Goal: Task Accomplishment & Management: Manage account settings

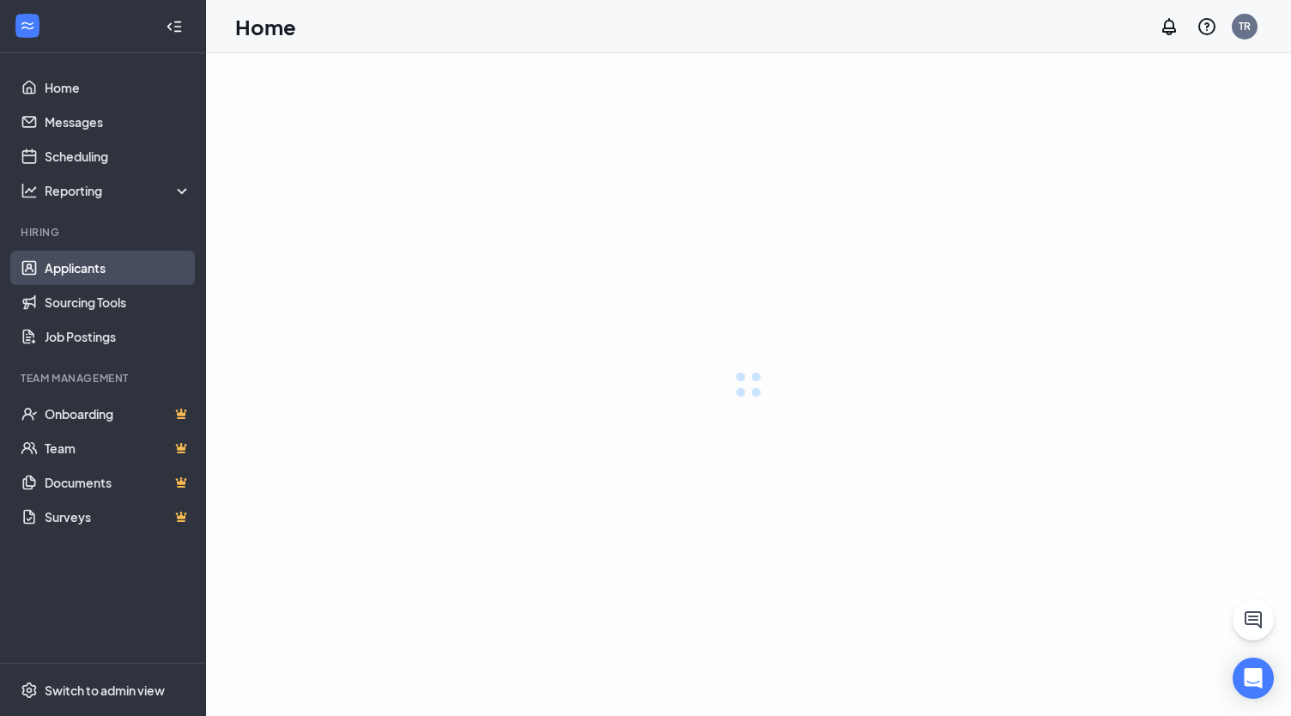
click at [61, 267] on link "Applicants" at bounding box center [118, 268] width 147 height 34
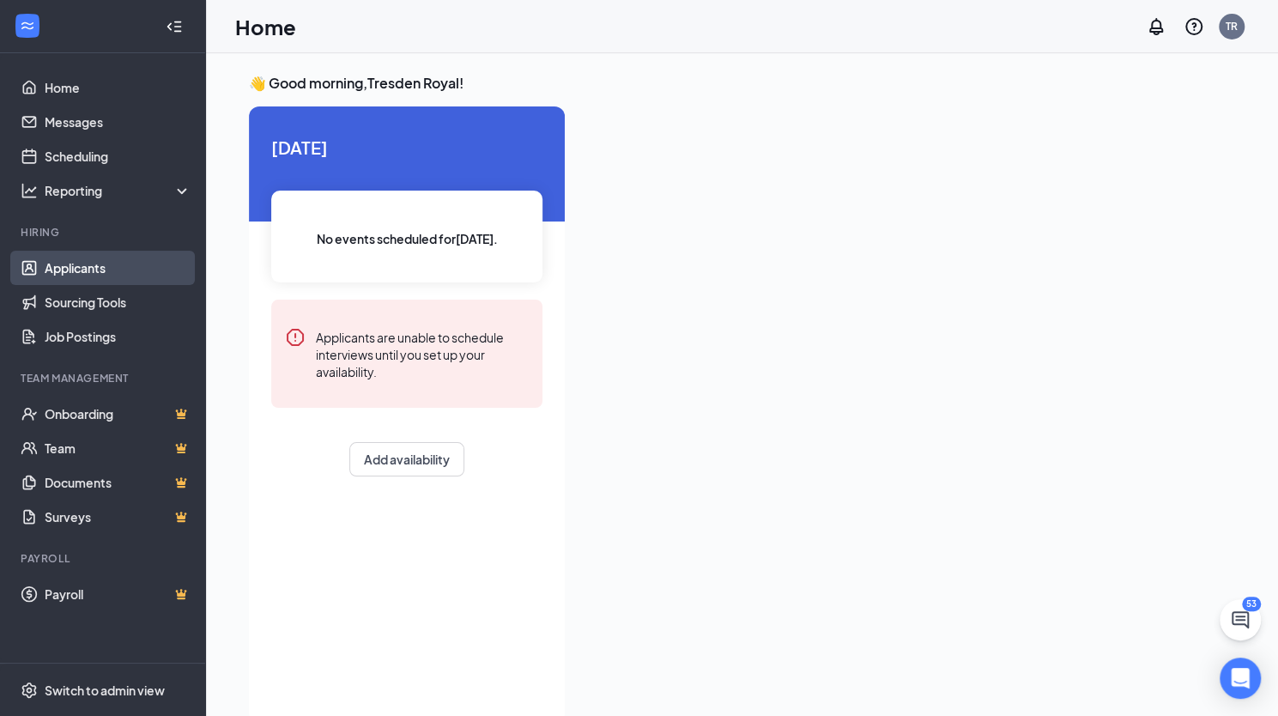
click at [103, 258] on link "Applicants" at bounding box center [118, 268] width 147 height 34
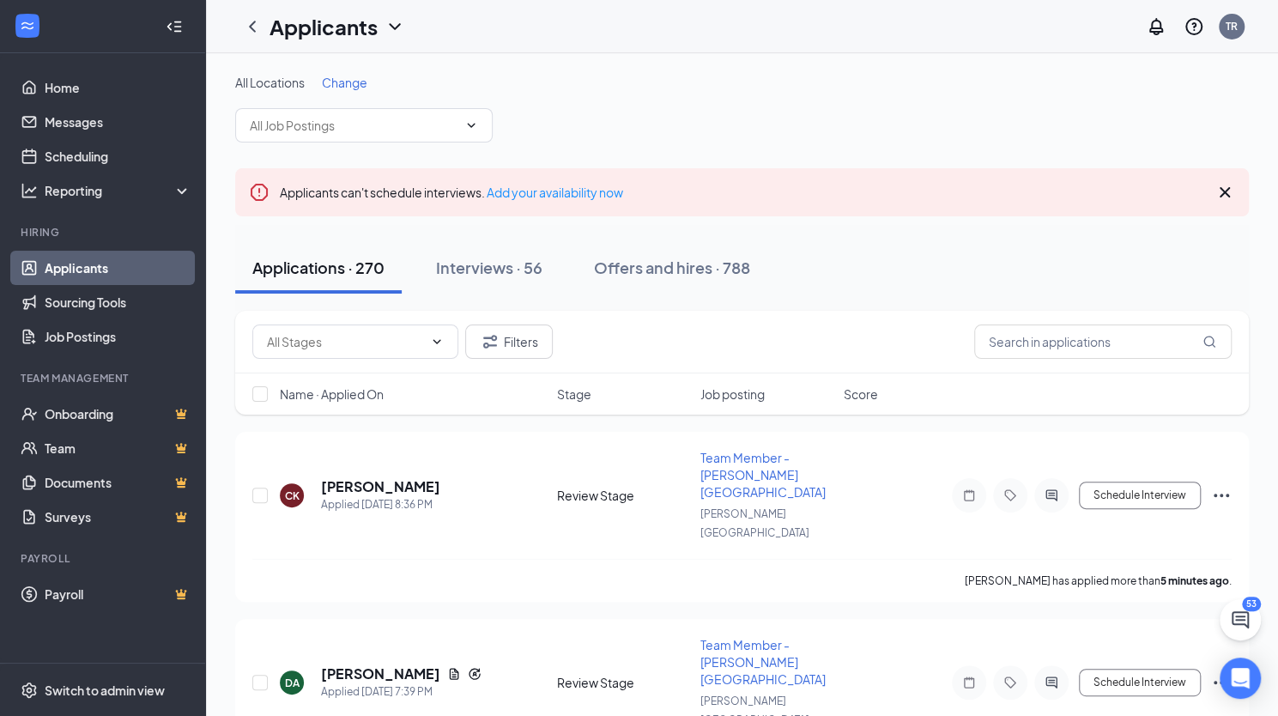
click at [343, 76] on span "Change" at bounding box center [344, 82] width 45 height 15
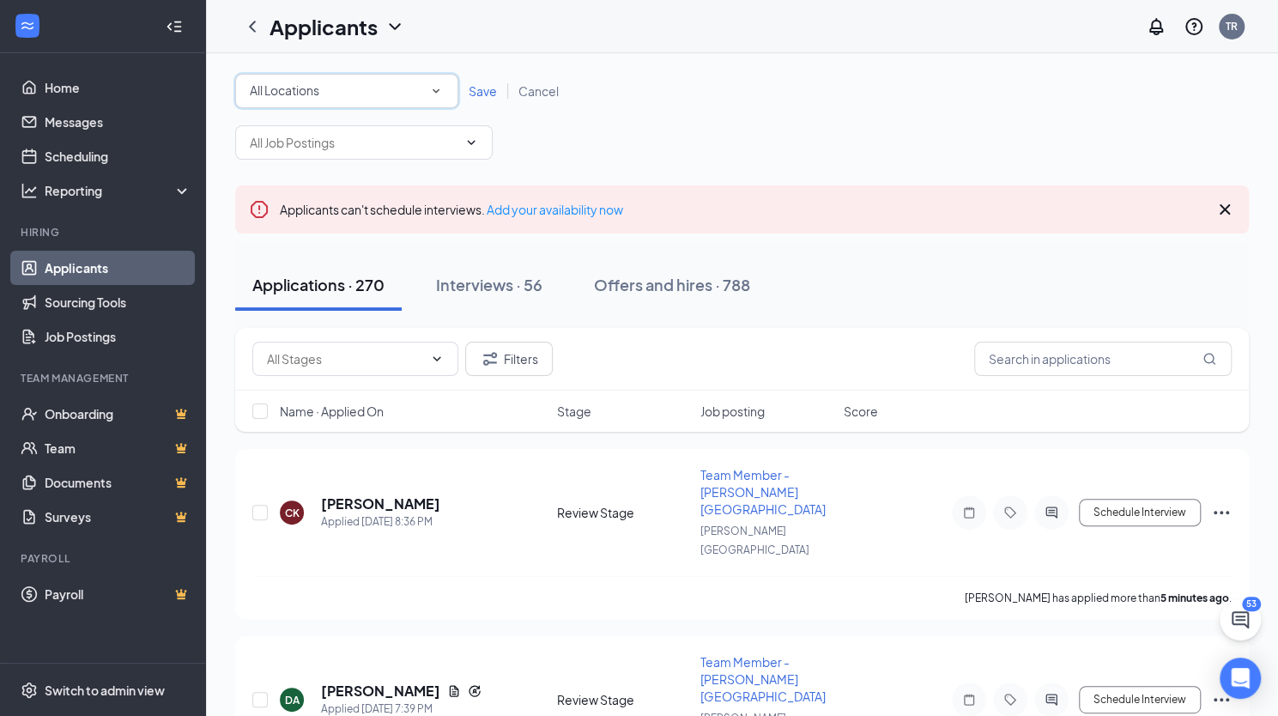
click at [337, 81] on div "All Locations" at bounding box center [347, 91] width 194 height 21
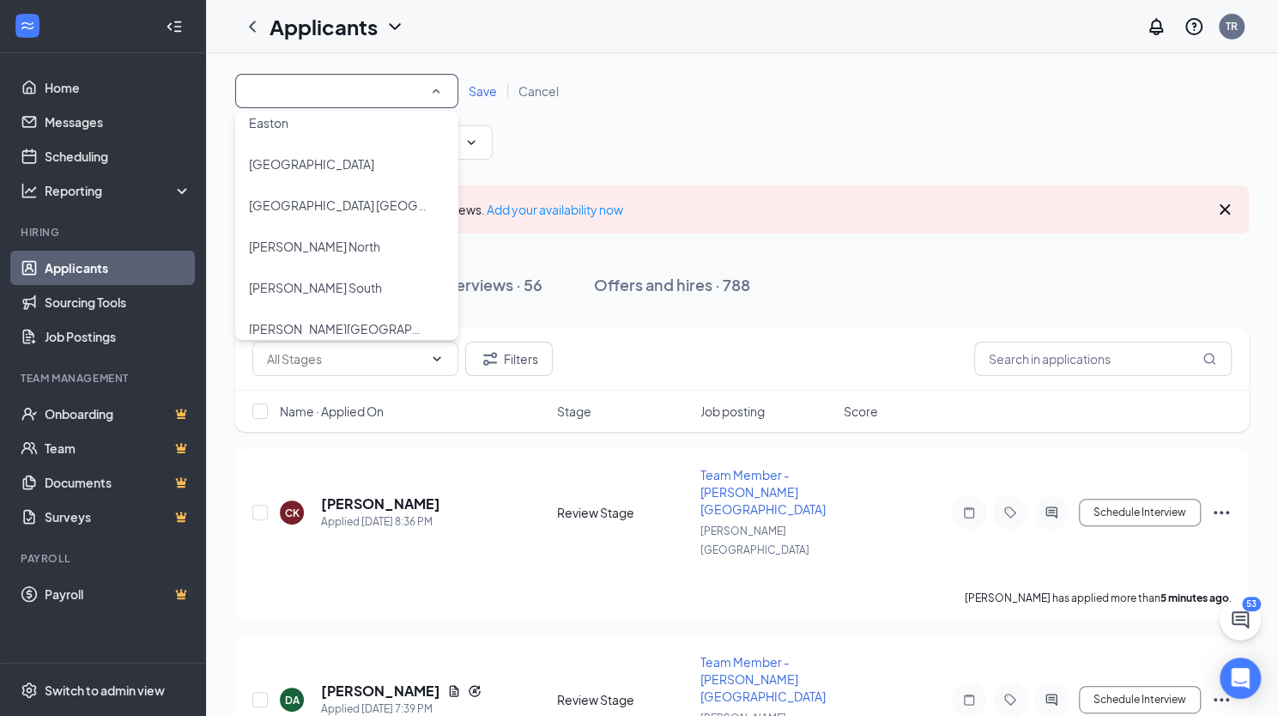
scroll to position [197, 0]
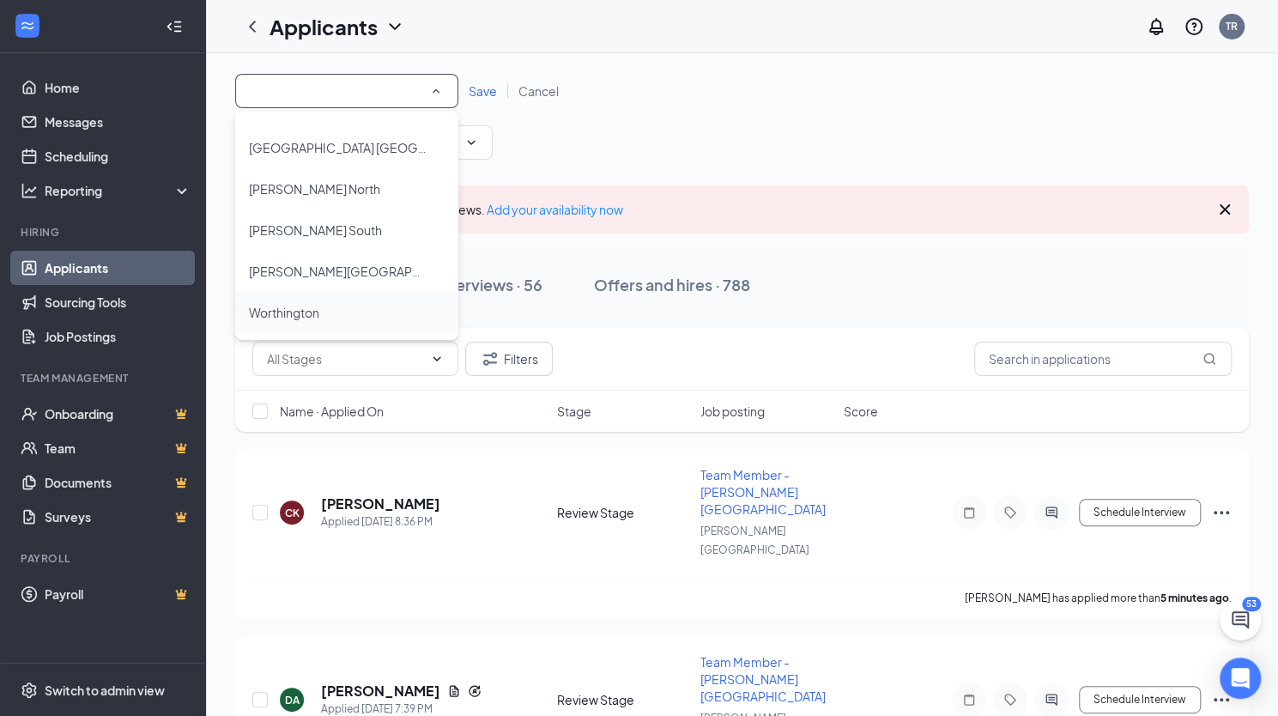
click at [318, 306] on span "Worthington" at bounding box center [284, 312] width 70 height 15
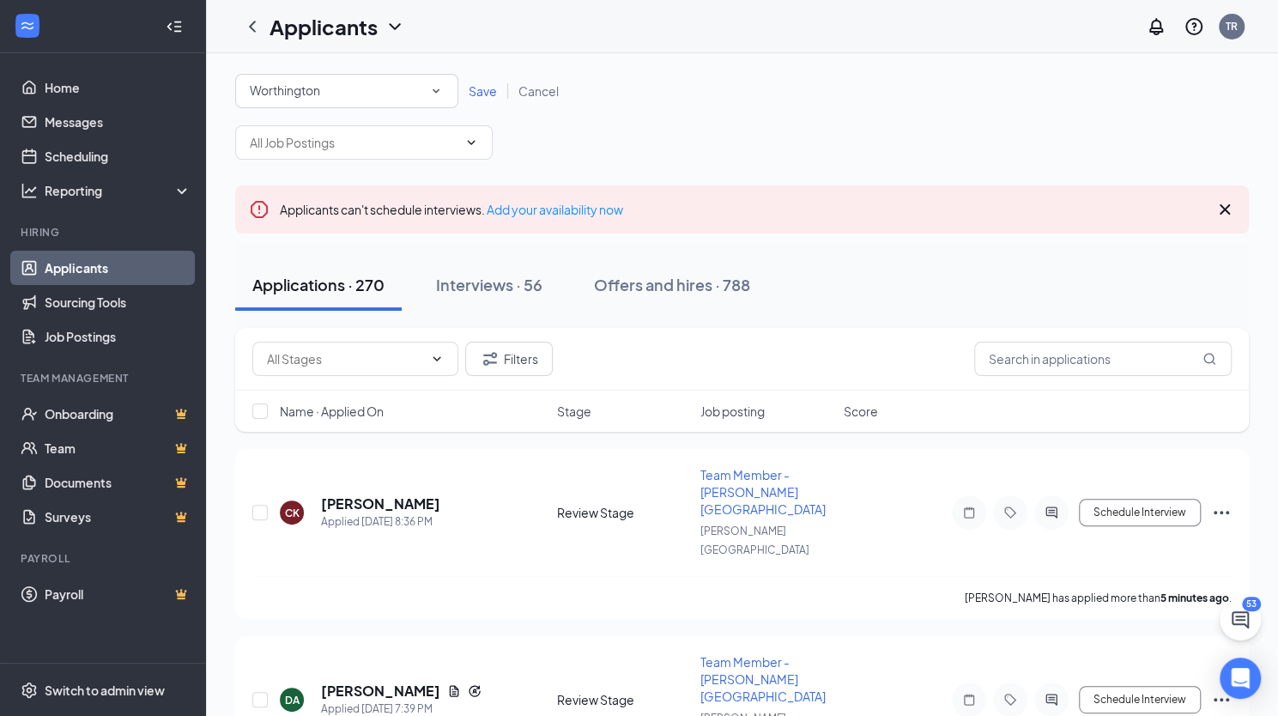
click at [488, 85] on span "Save" at bounding box center [483, 90] width 28 height 15
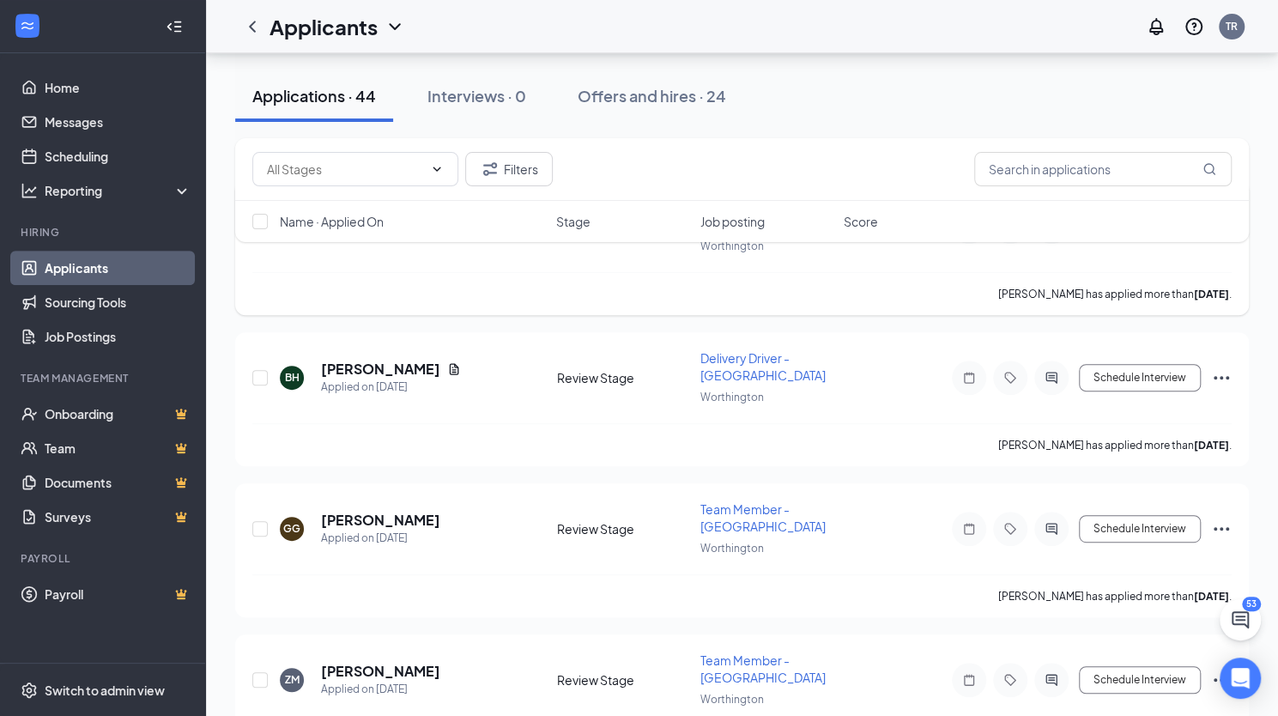
scroll to position [252, 0]
click at [90, 335] on link "Job Postings" at bounding box center [118, 336] width 147 height 34
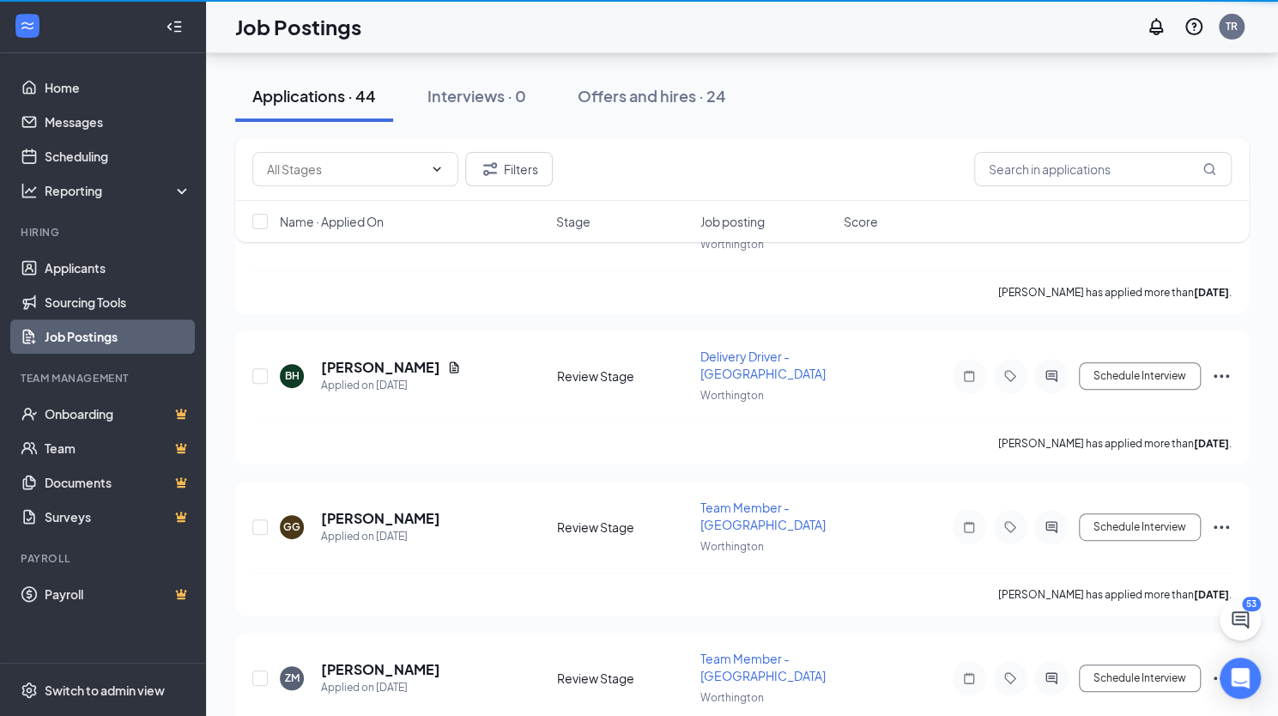
click at [93, 336] on link "Job Postings" at bounding box center [118, 336] width 147 height 34
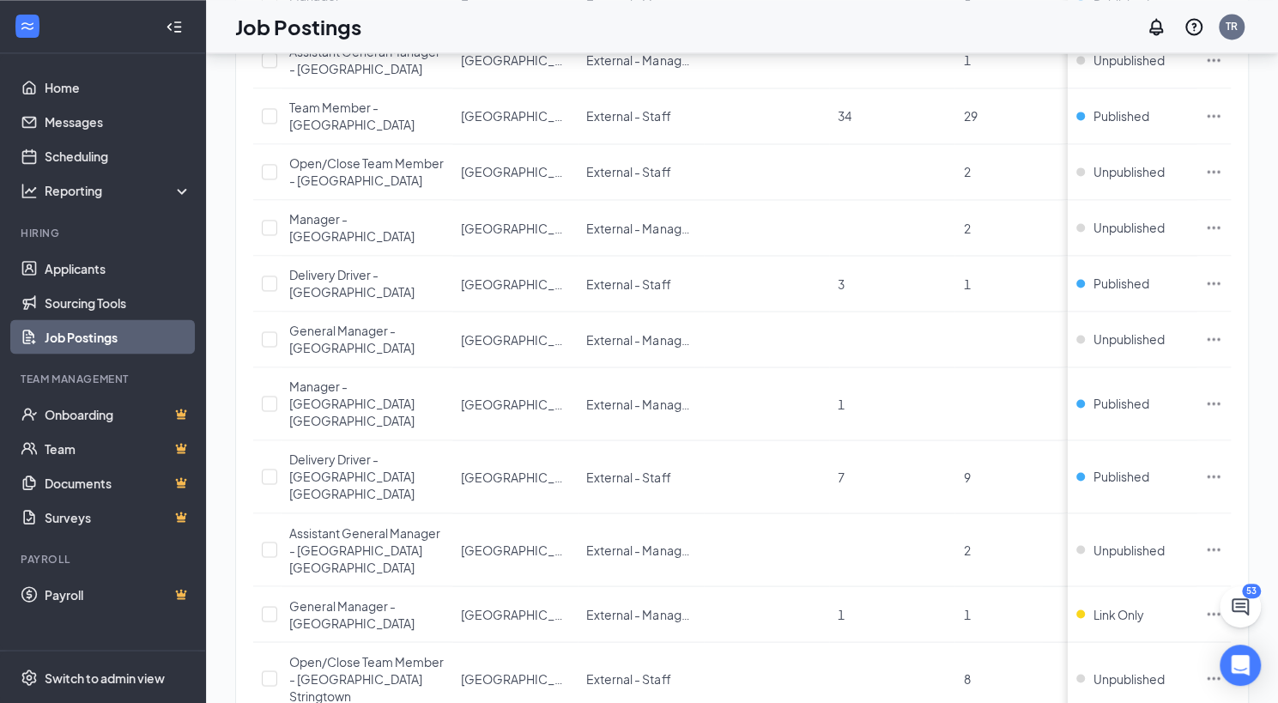
scroll to position [2086, 0]
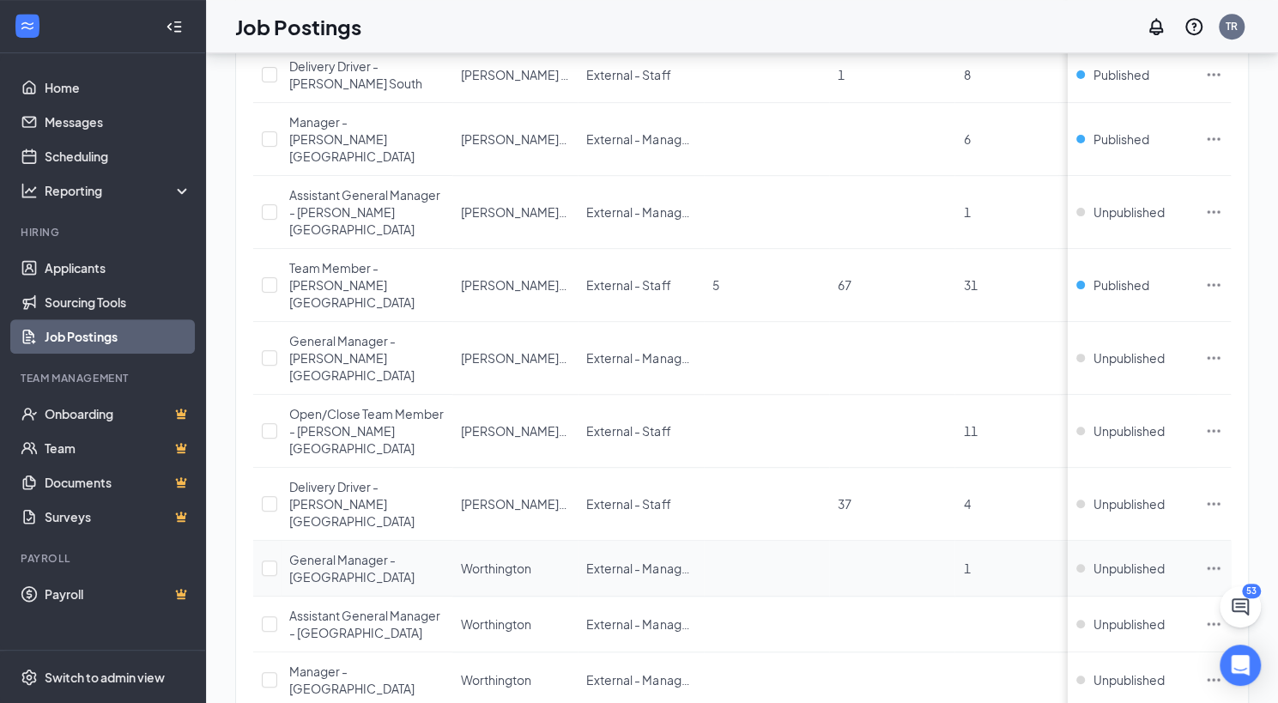
scroll to position [491, 0]
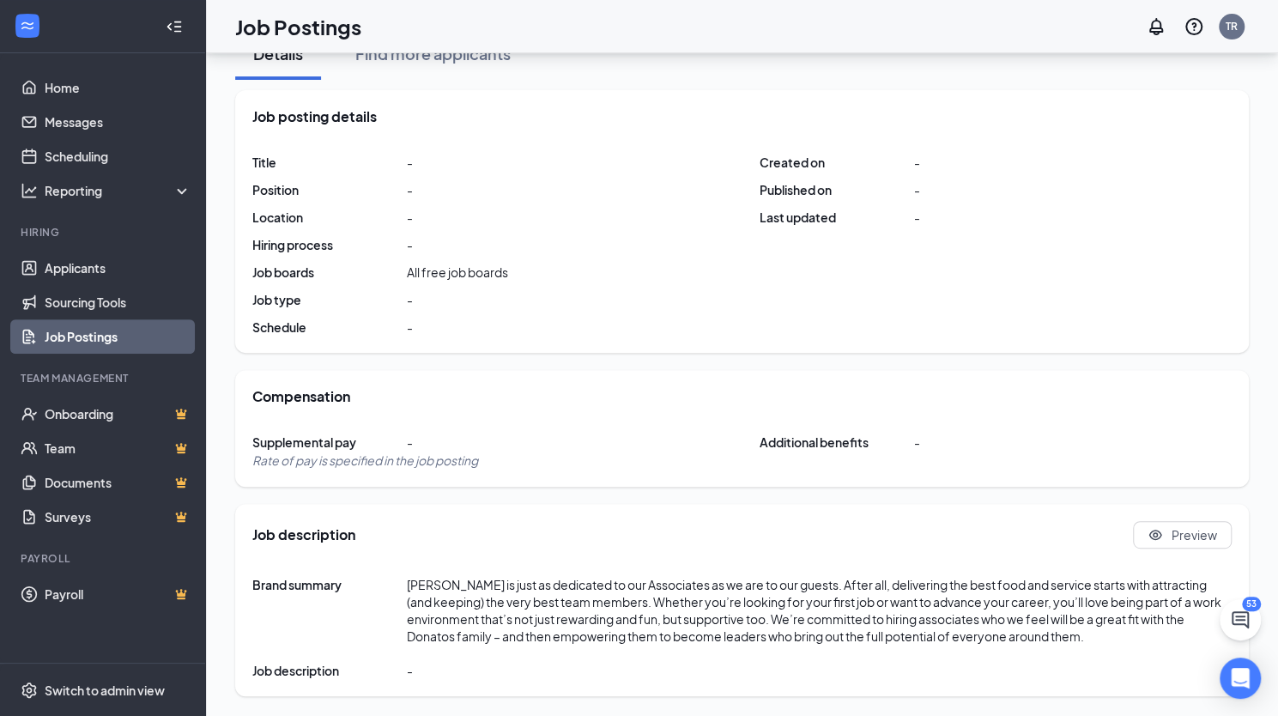
scroll to position [491, 0]
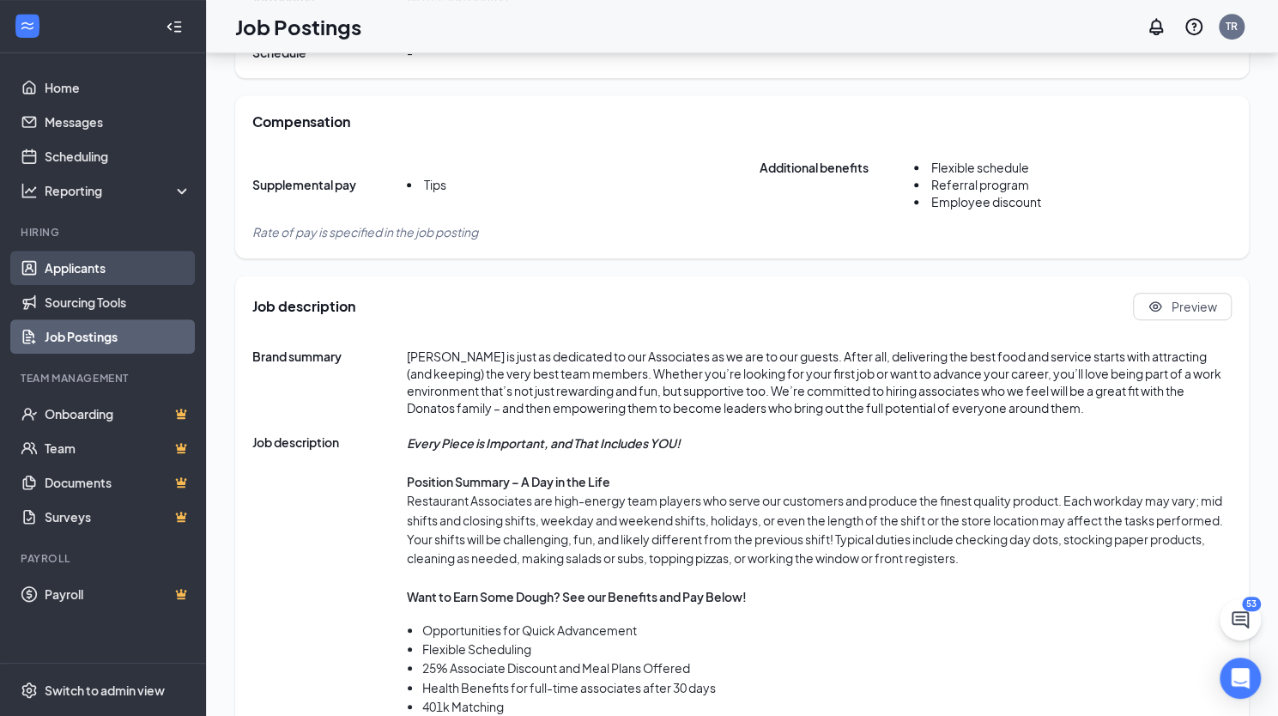
click at [57, 268] on link "Applicants" at bounding box center [118, 268] width 147 height 34
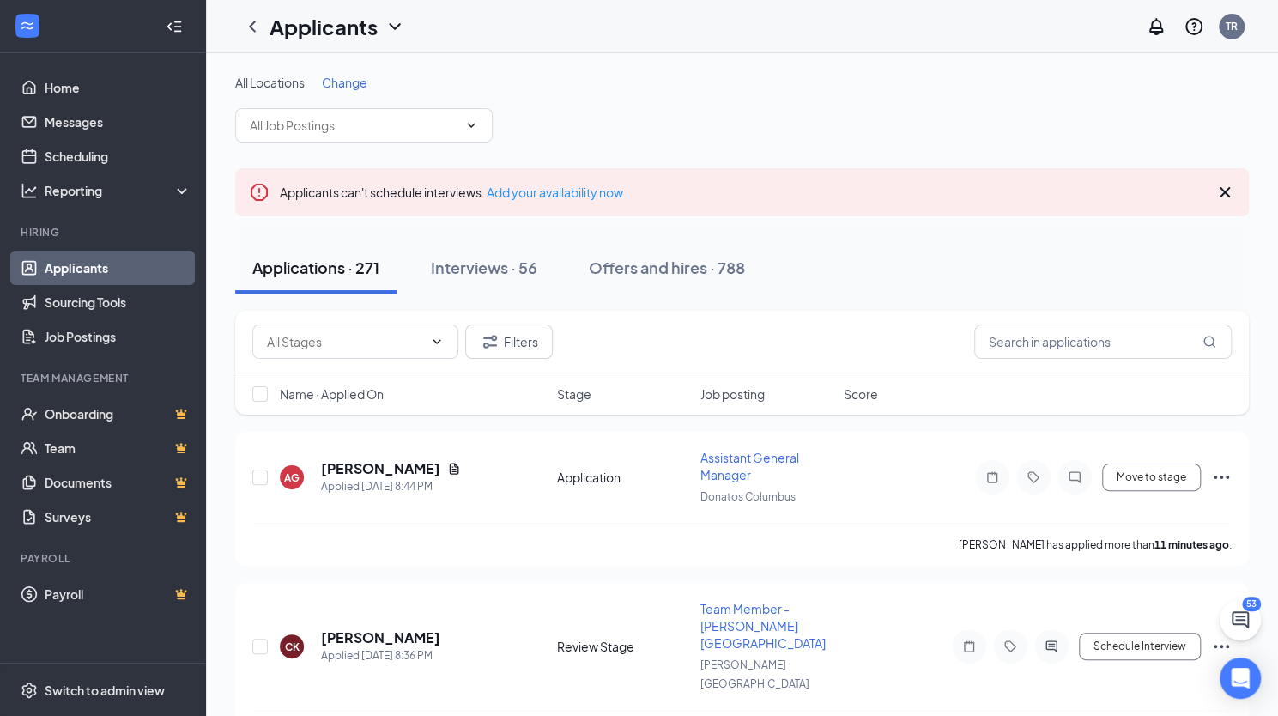
click at [340, 84] on span "Change" at bounding box center [344, 82] width 45 height 15
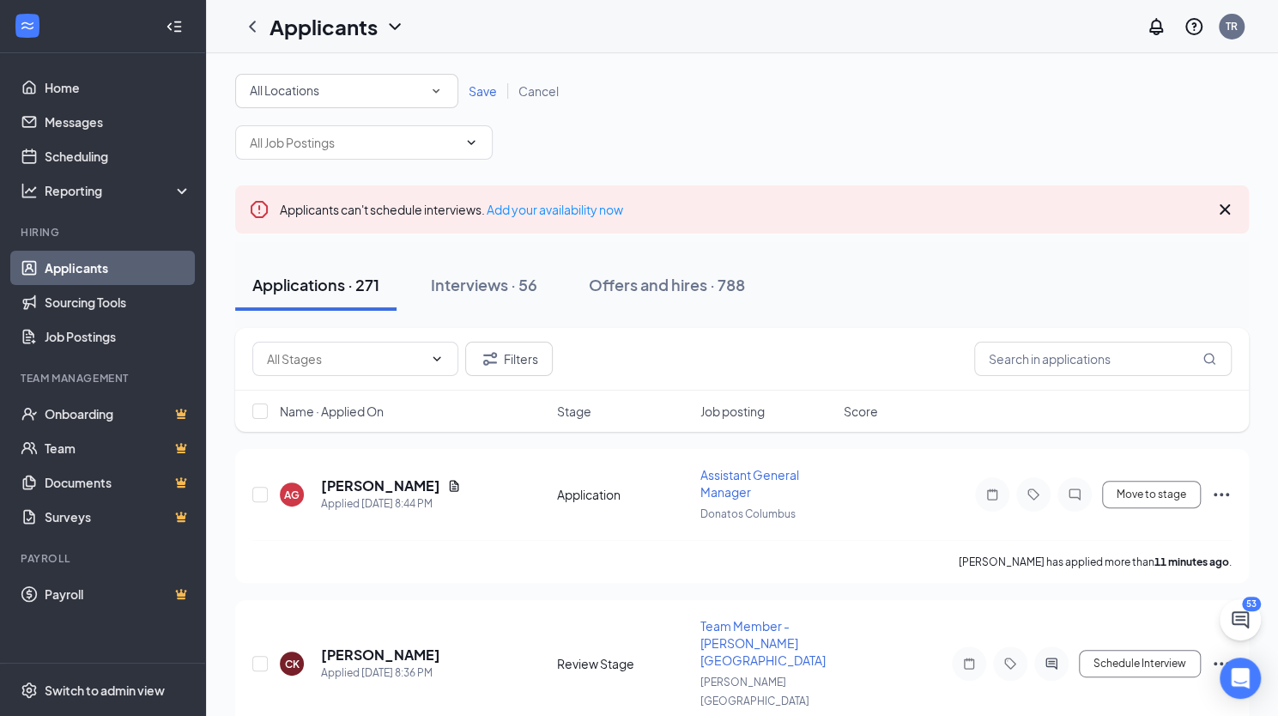
click at [339, 92] on div "All Locations" at bounding box center [347, 91] width 194 height 21
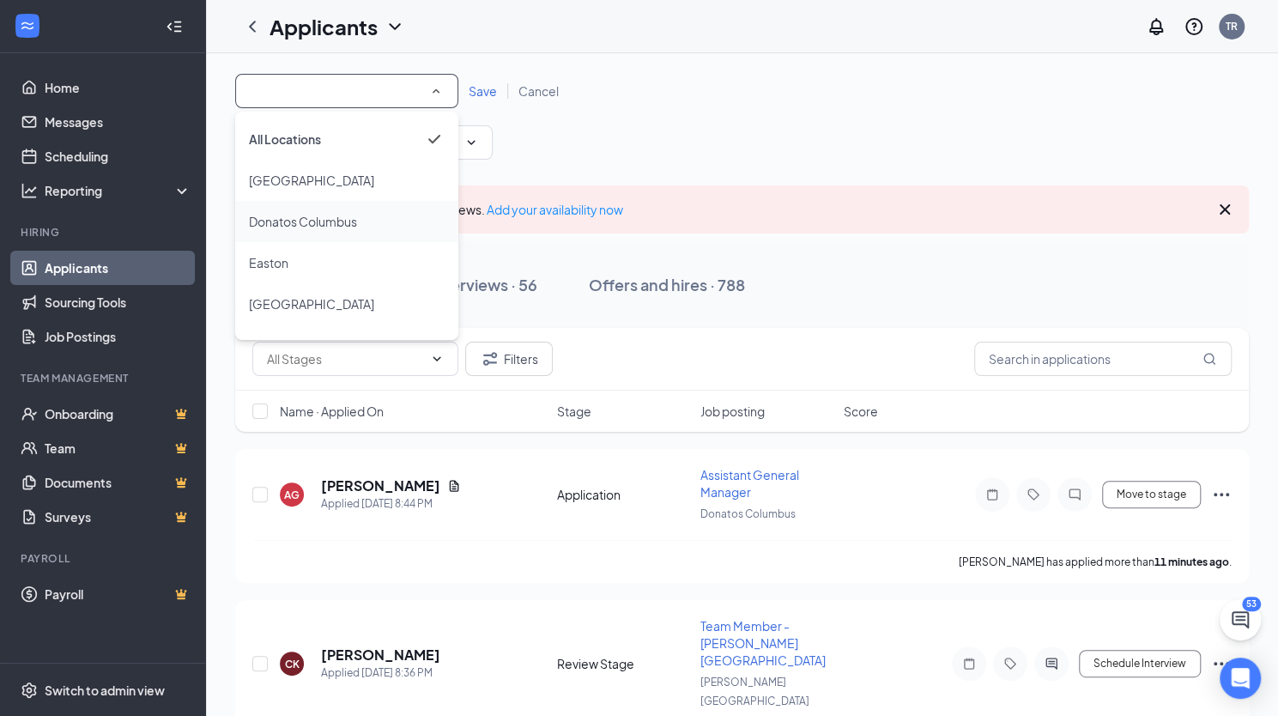
scroll to position [197, 0]
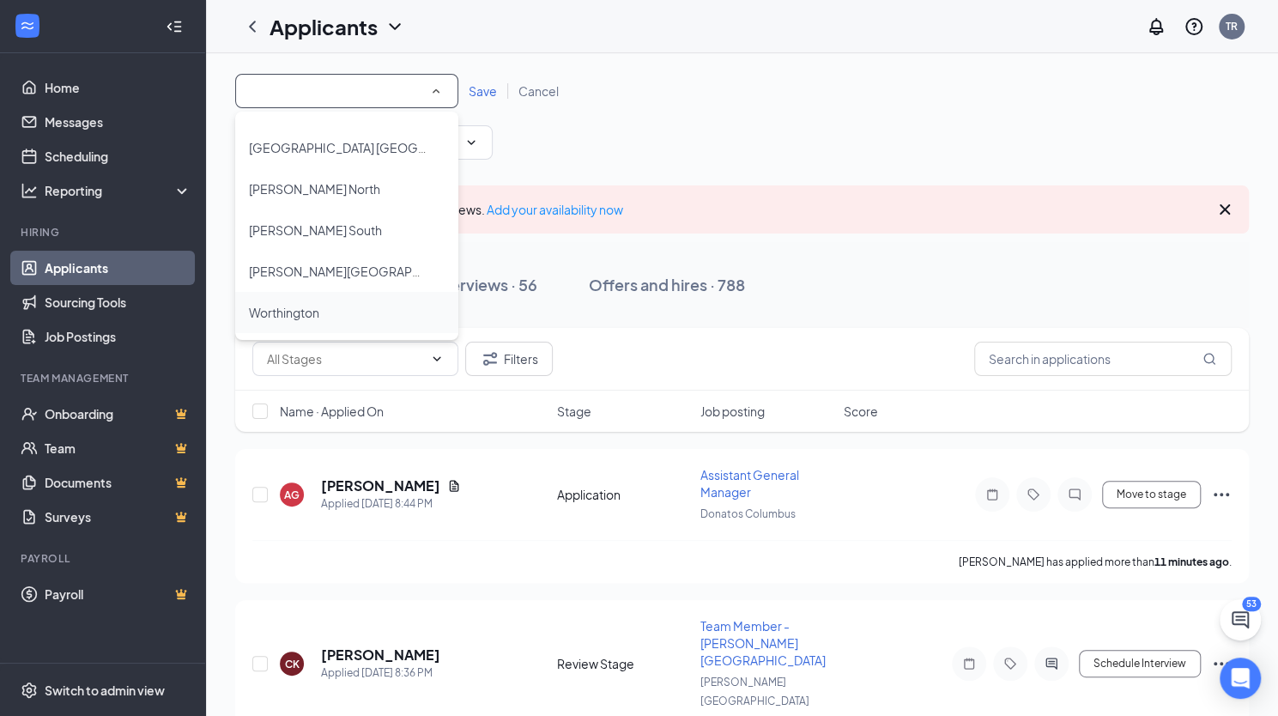
click at [325, 306] on div "Worthington" at bounding box center [347, 312] width 196 height 21
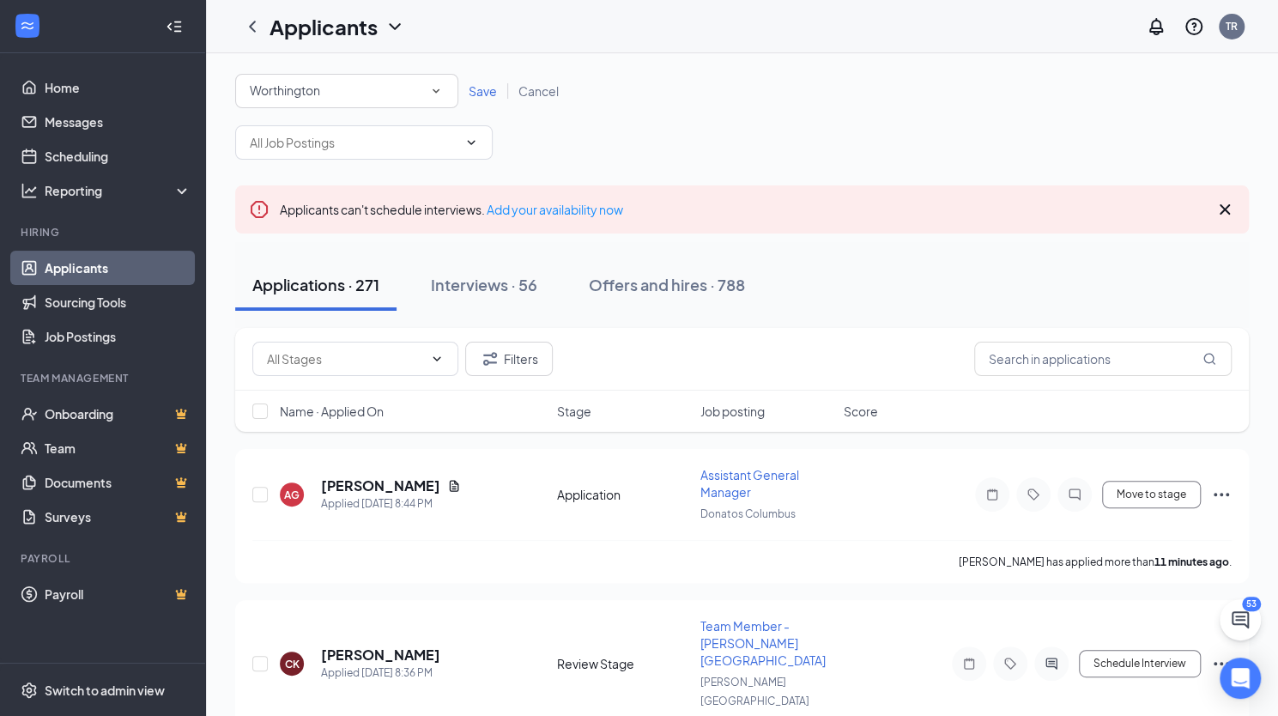
click at [472, 83] on span "Save" at bounding box center [483, 90] width 28 height 15
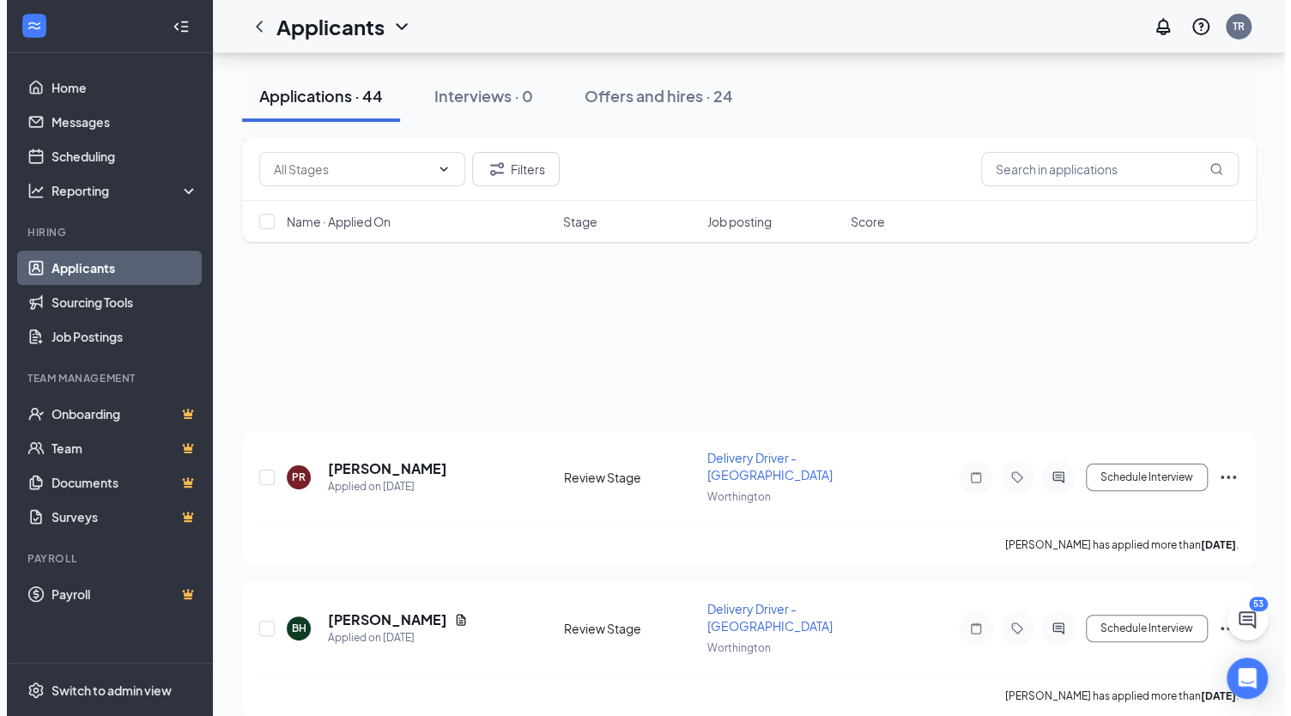
scroll to position [239, 0]
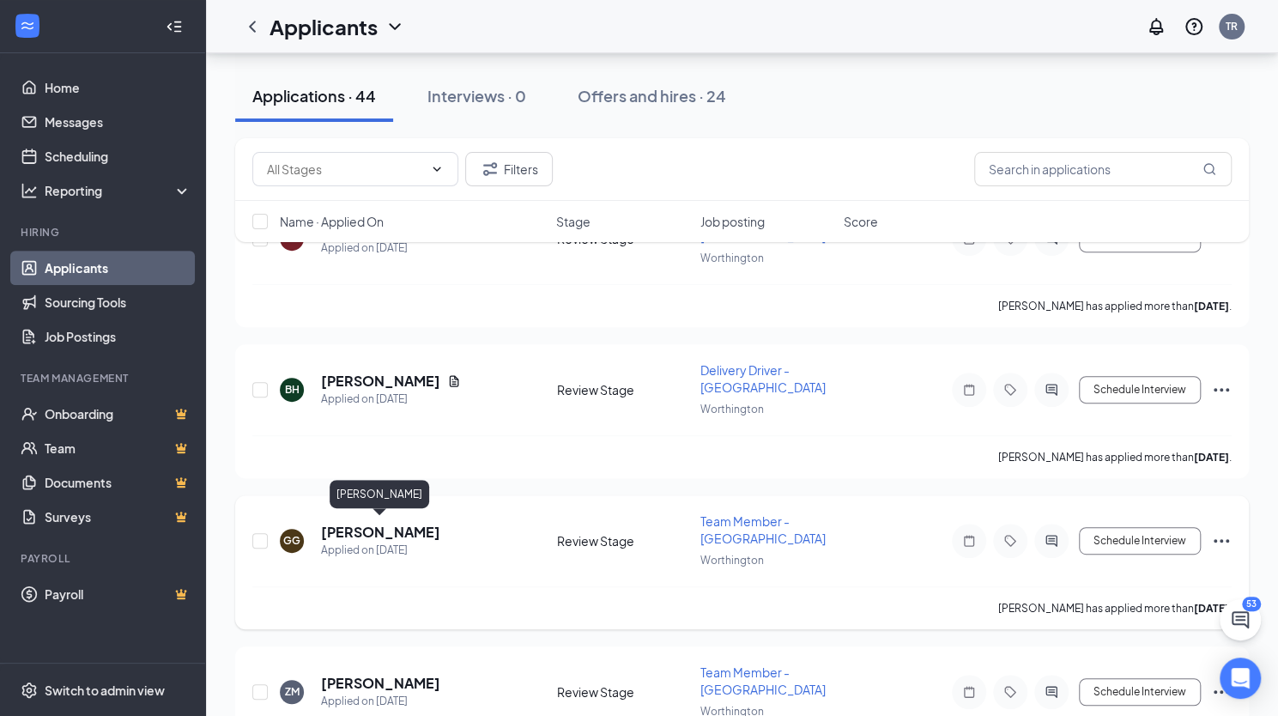
click at [364, 523] on h5 "[PERSON_NAME]" at bounding box center [380, 532] width 119 height 19
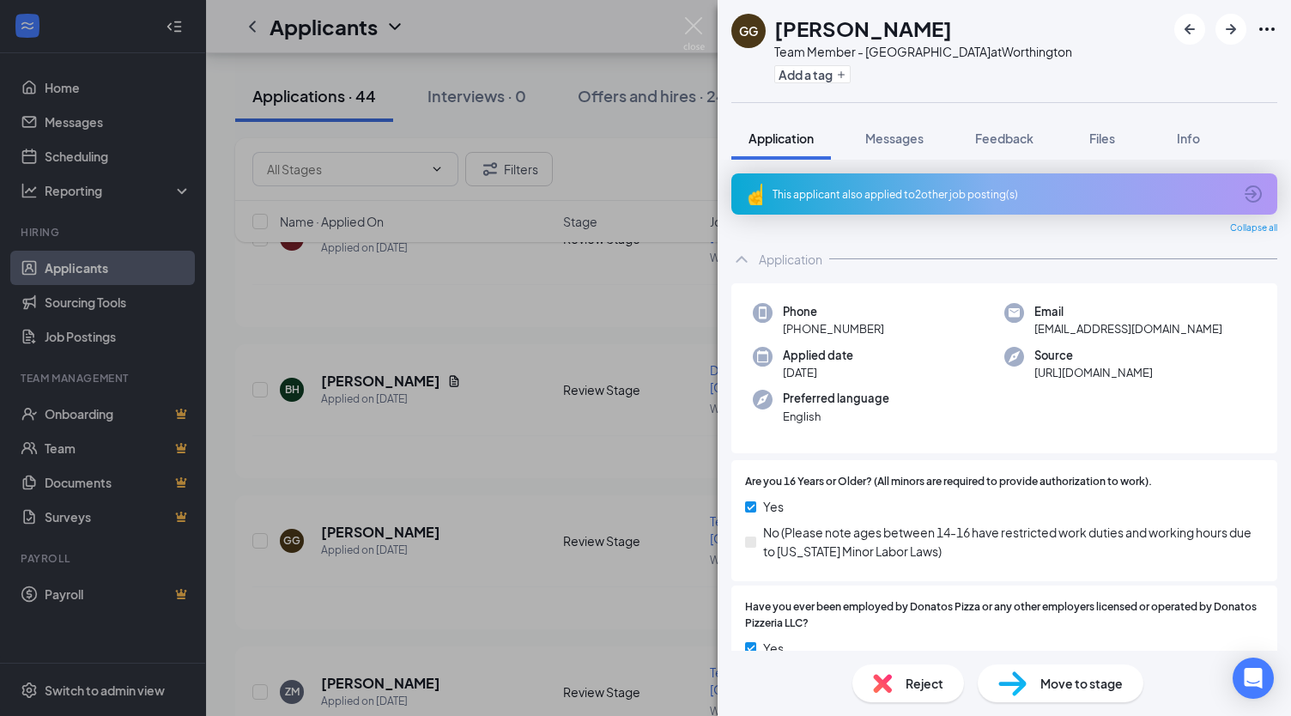
click at [493, 521] on div "[PERSON_NAME] Team Member - Worthington at [GEOGRAPHIC_DATA] Add a tag Applicat…" at bounding box center [645, 358] width 1291 height 716
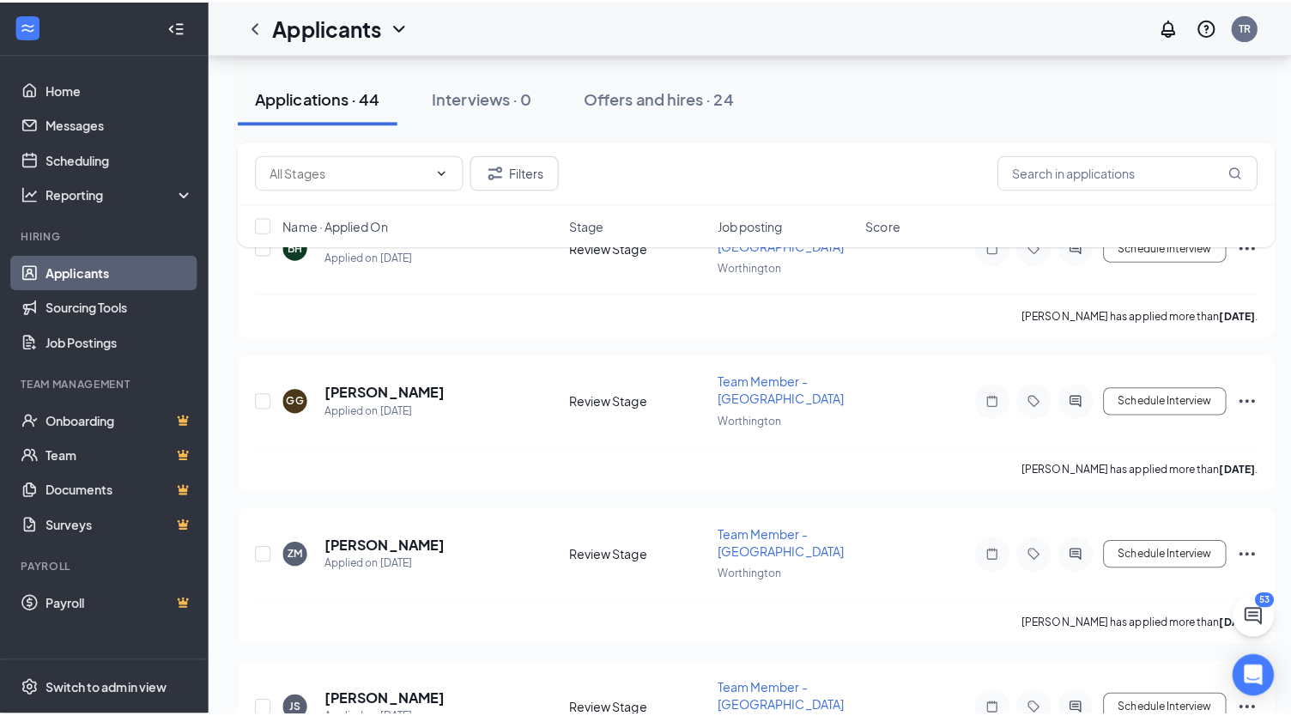
scroll to position [397, 0]
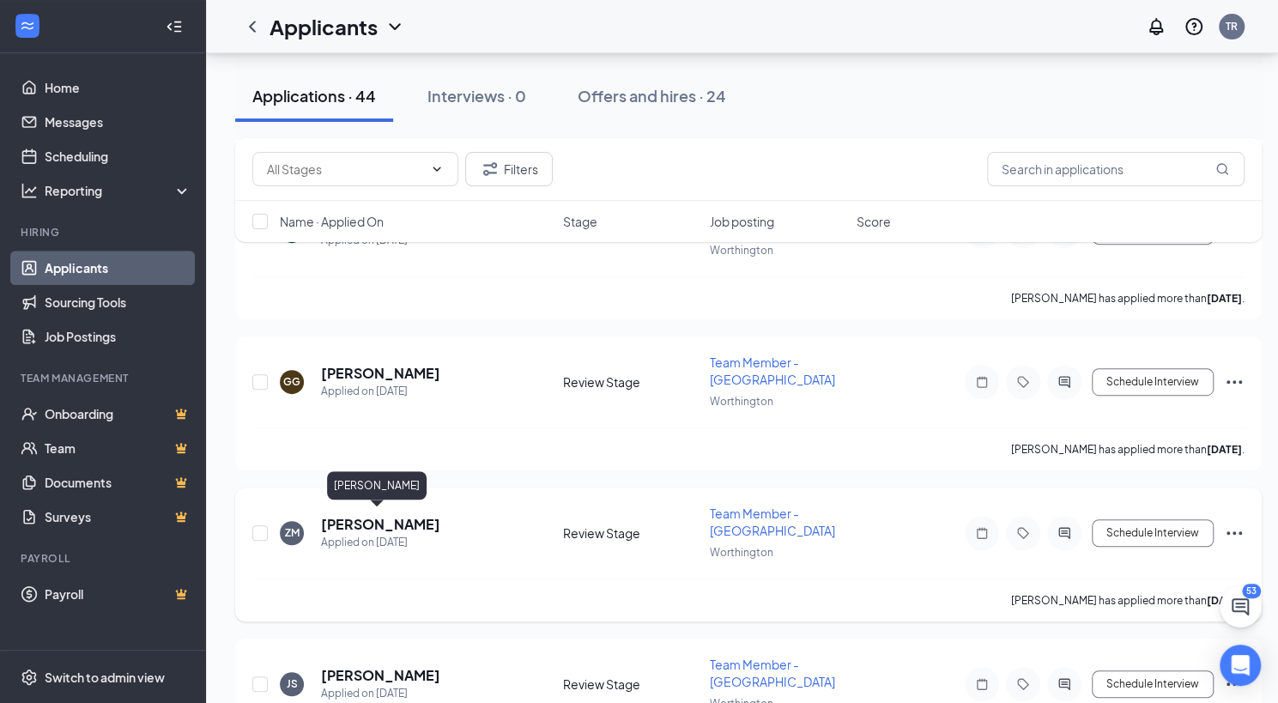
click at [373, 521] on h5 "[PERSON_NAME]" at bounding box center [380, 524] width 119 height 19
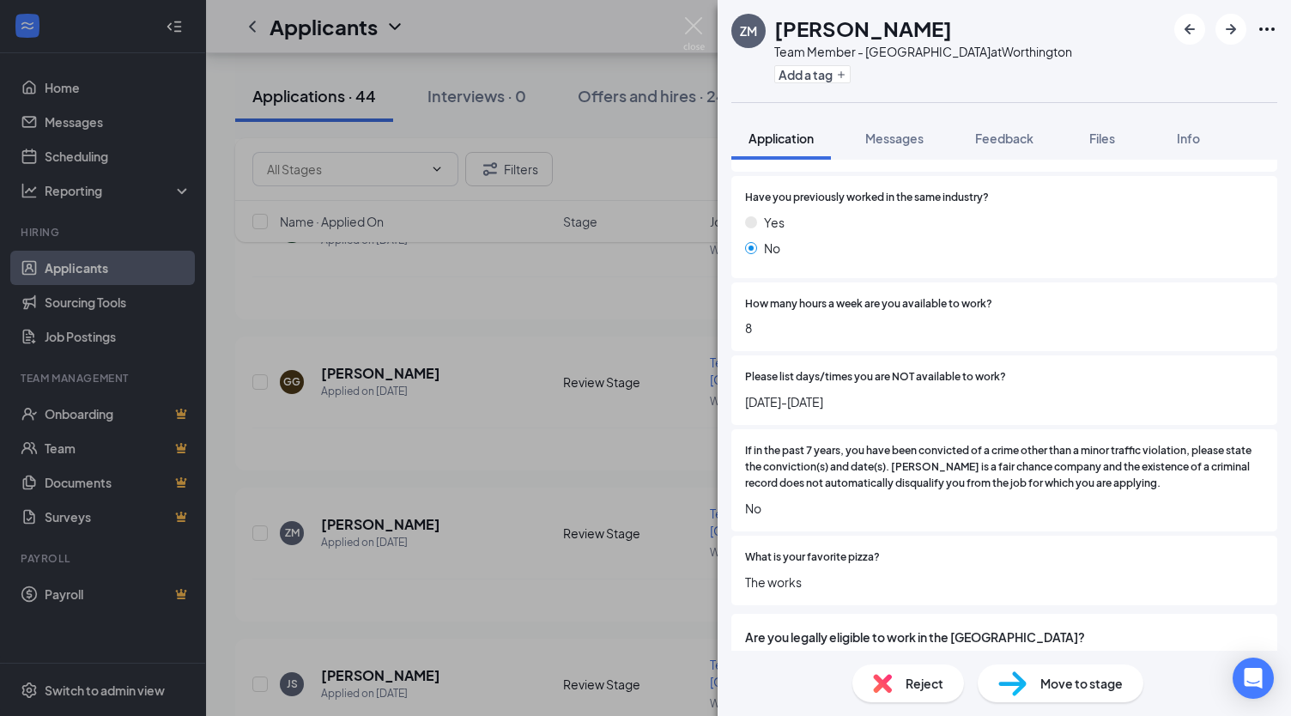
scroll to position [603, 0]
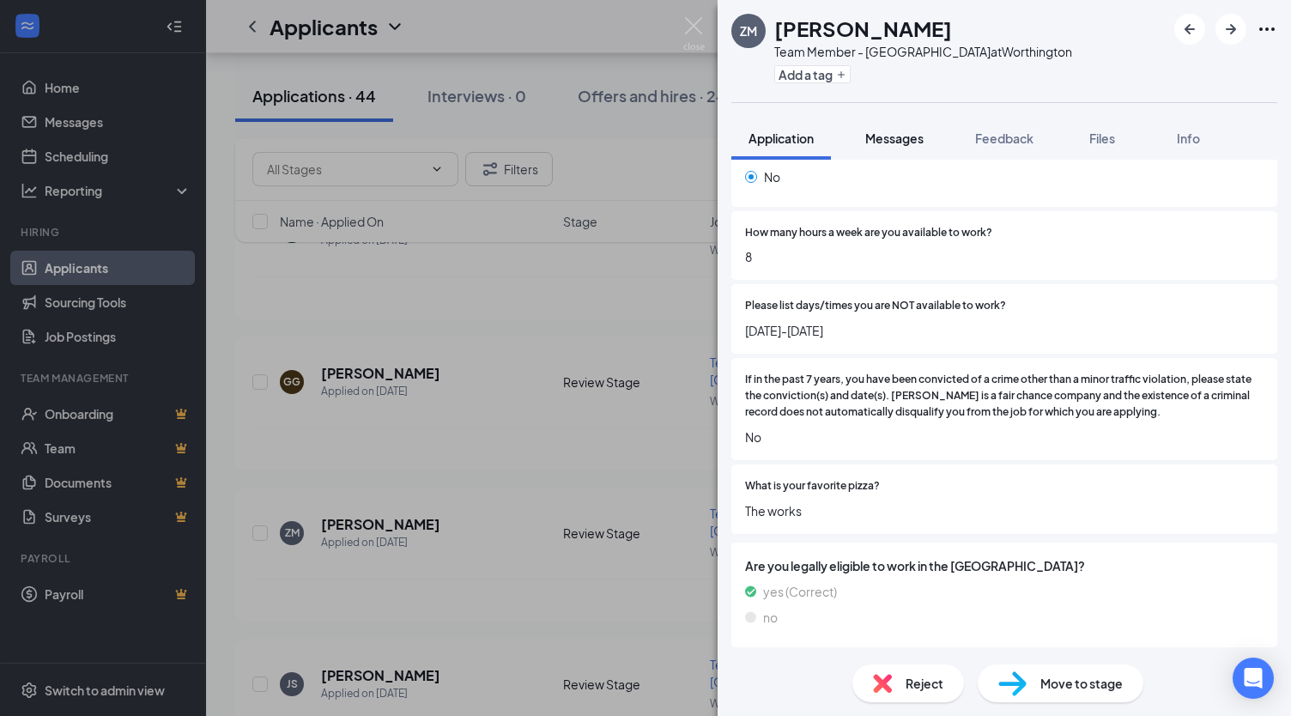
click at [920, 145] on span "Messages" at bounding box center [894, 137] width 58 height 15
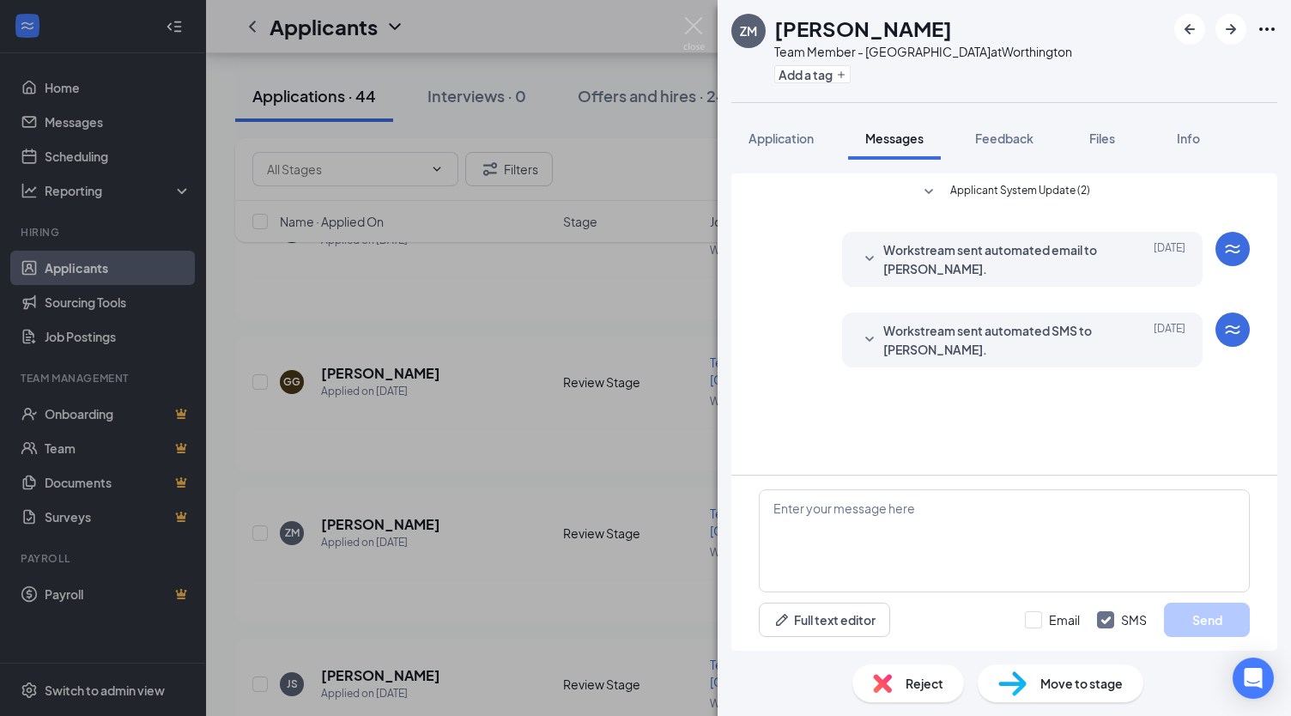
click at [979, 337] on span "Workstream sent automated SMS to [PERSON_NAME]." at bounding box center [995, 340] width 225 height 38
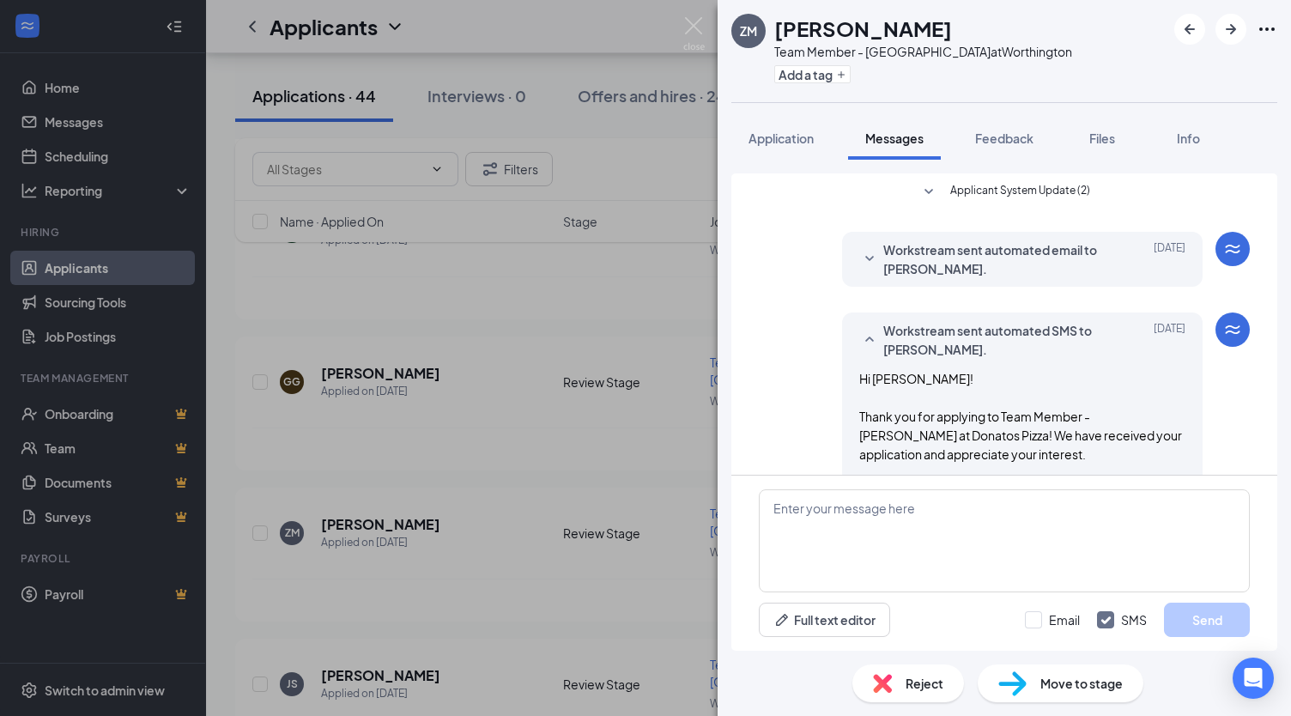
click at [560, 377] on div "ZM [PERSON_NAME] Team Member - Worthington at [GEOGRAPHIC_DATA] Add a tag Appli…" at bounding box center [645, 358] width 1291 height 716
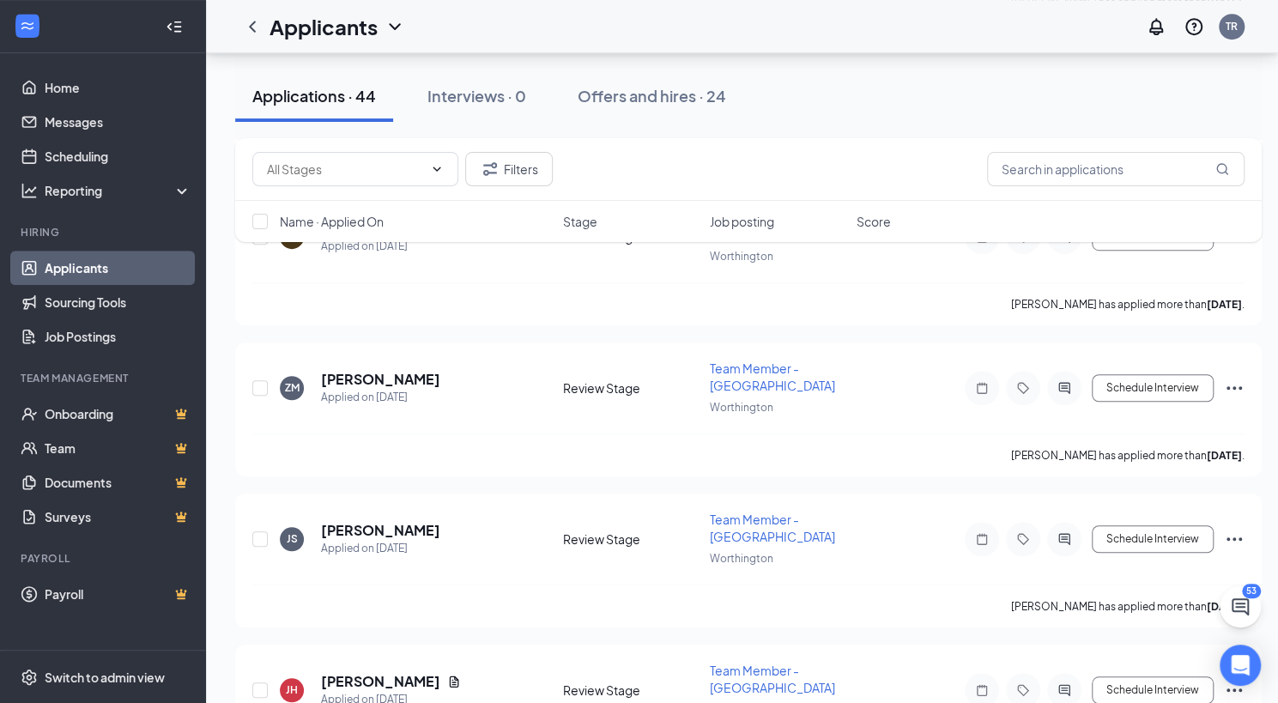
scroll to position [593, 0]
